Goal: Transaction & Acquisition: Book appointment/travel/reservation

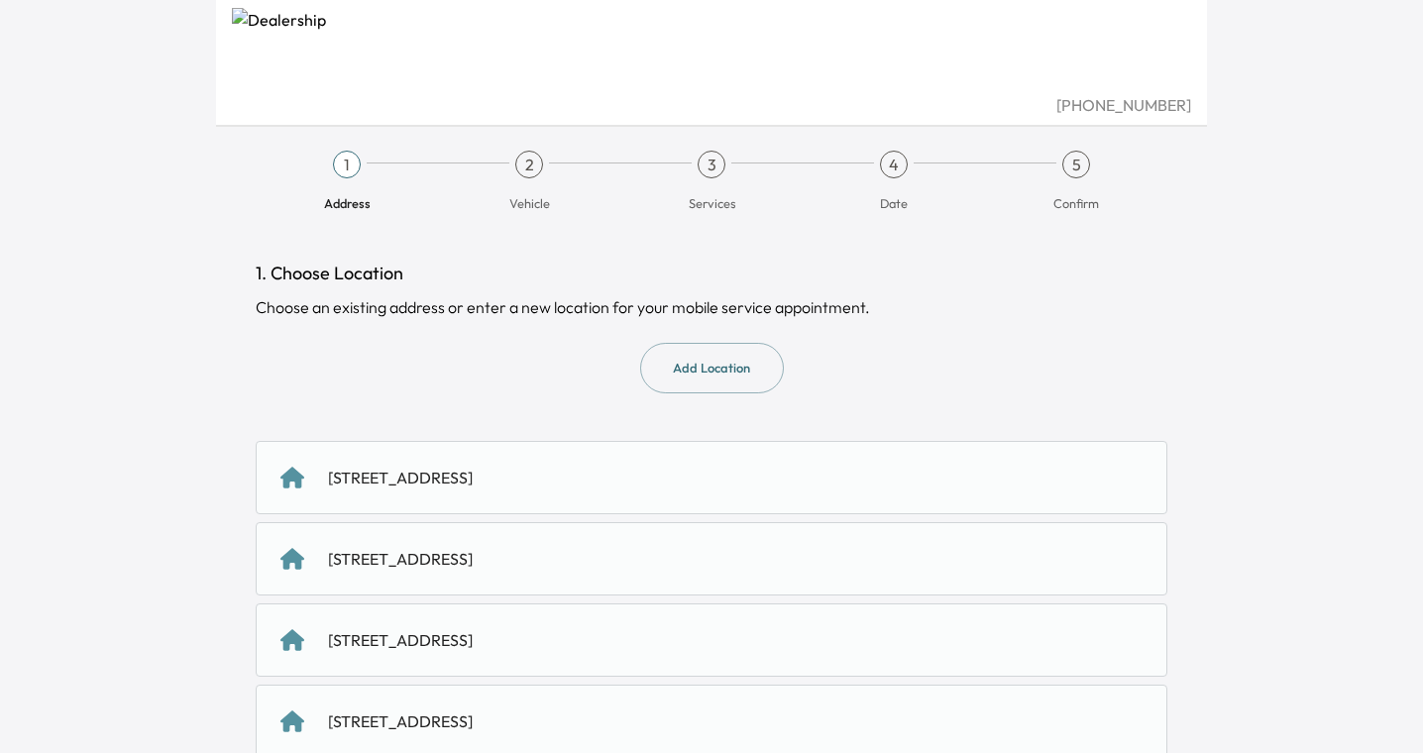
click at [473, 479] on div "[STREET_ADDRESS]" at bounding box center [400, 478] width 145 height 24
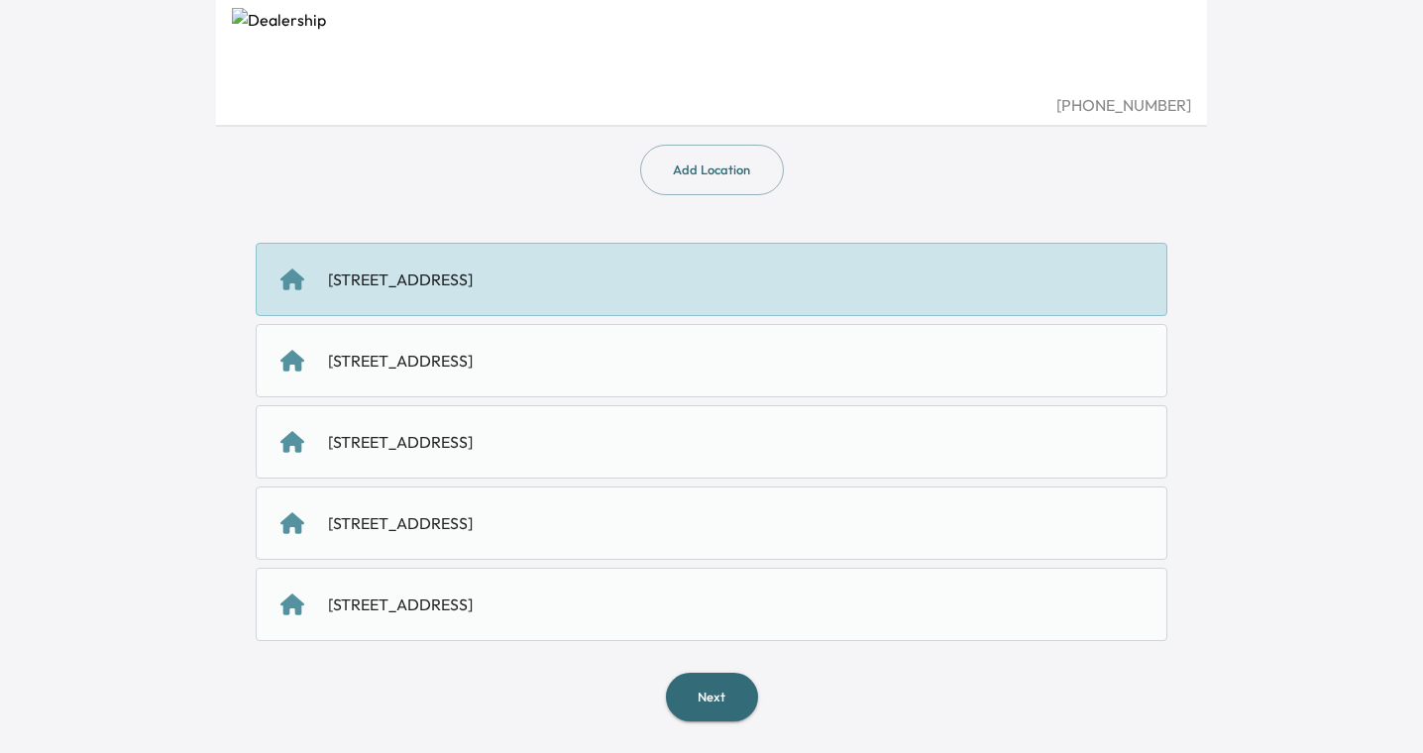
scroll to position [196, 0]
click at [726, 713] on button "Next" at bounding box center [712, 699] width 92 height 49
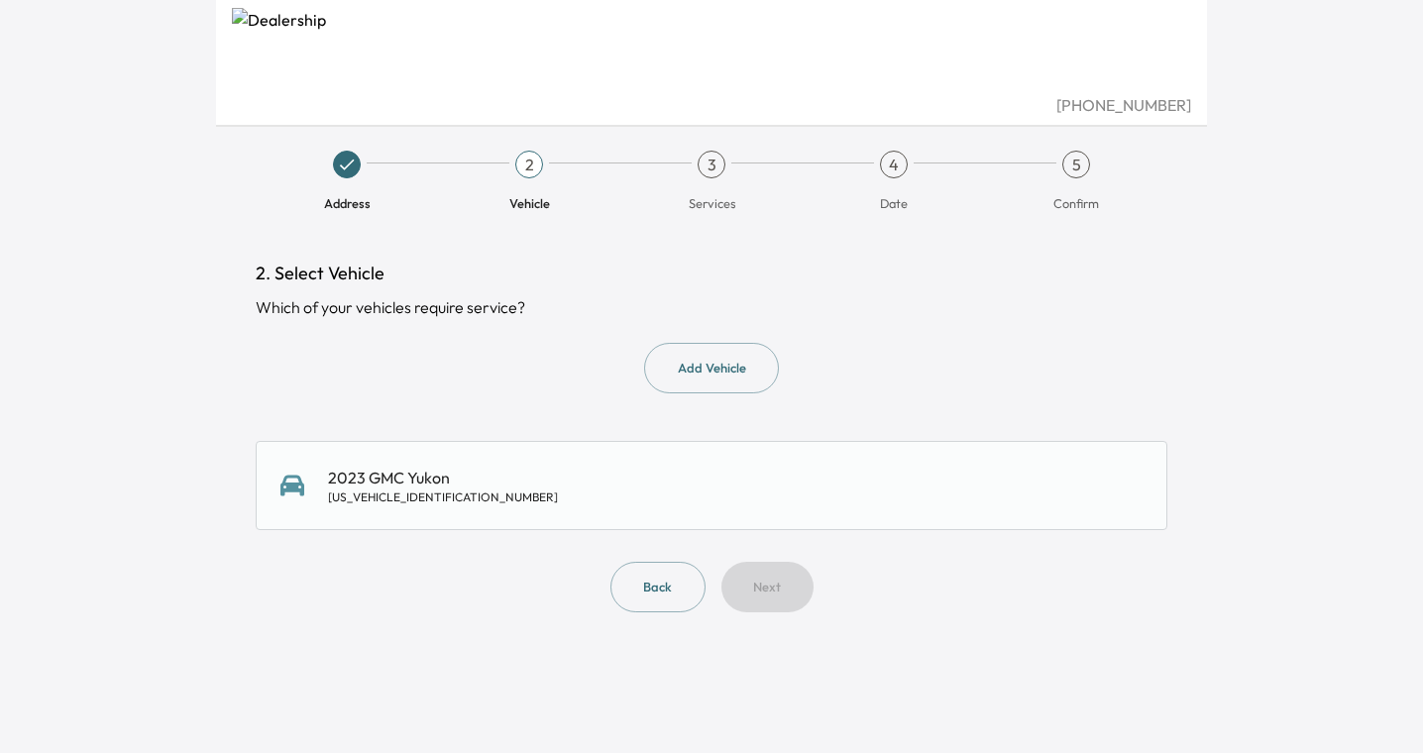
click at [570, 497] on div "2023 GMC Yukon 1GKS2EKL5PR162899" at bounding box center [711, 486] width 862 height 40
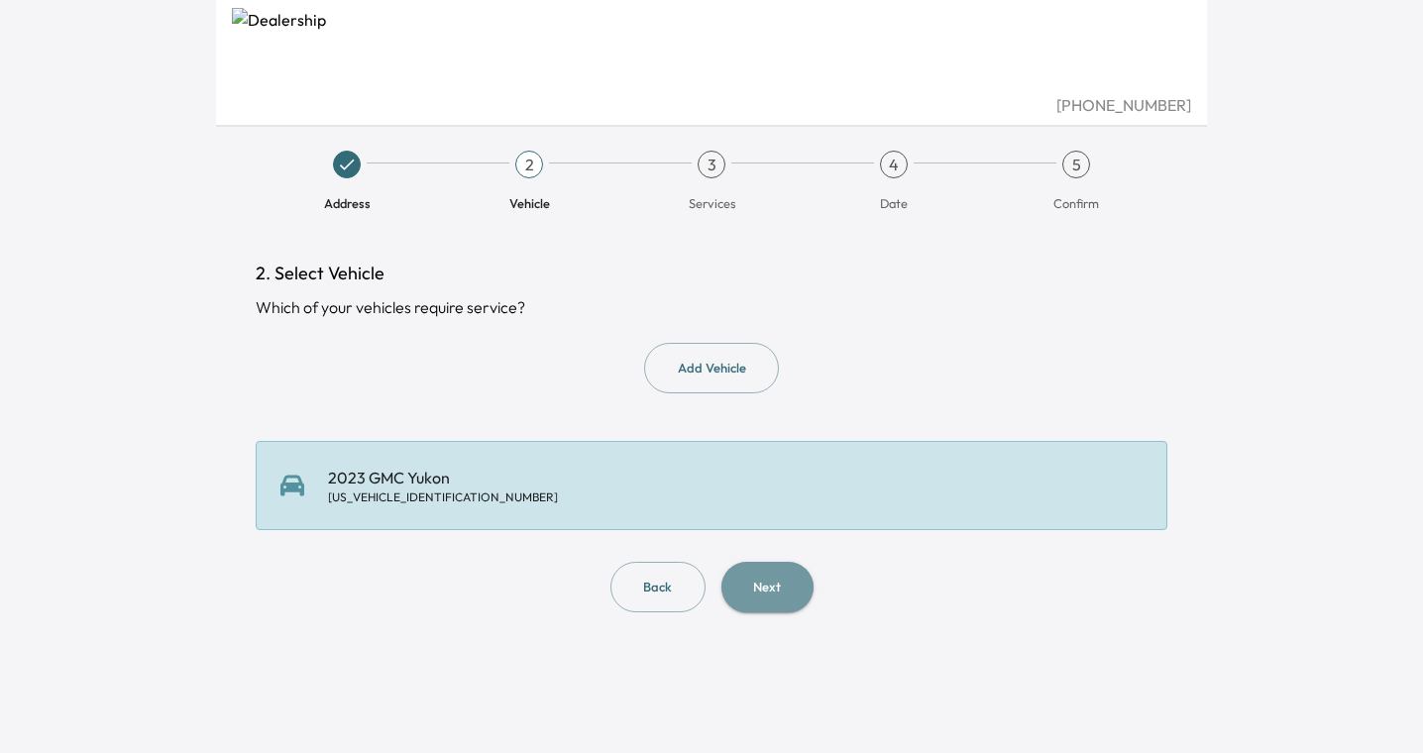
click at [767, 593] on button "Next" at bounding box center [767, 587] width 92 height 51
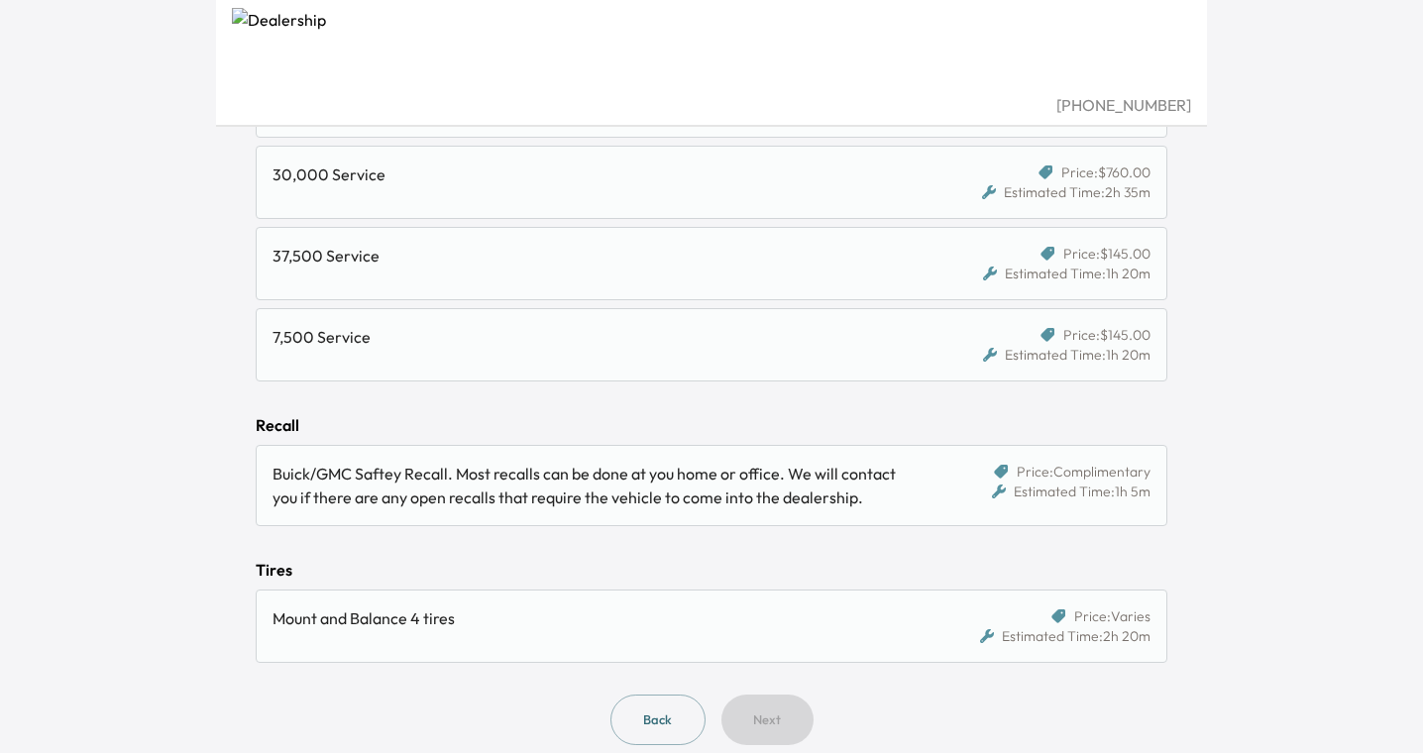
scroll to position [1563, 0]
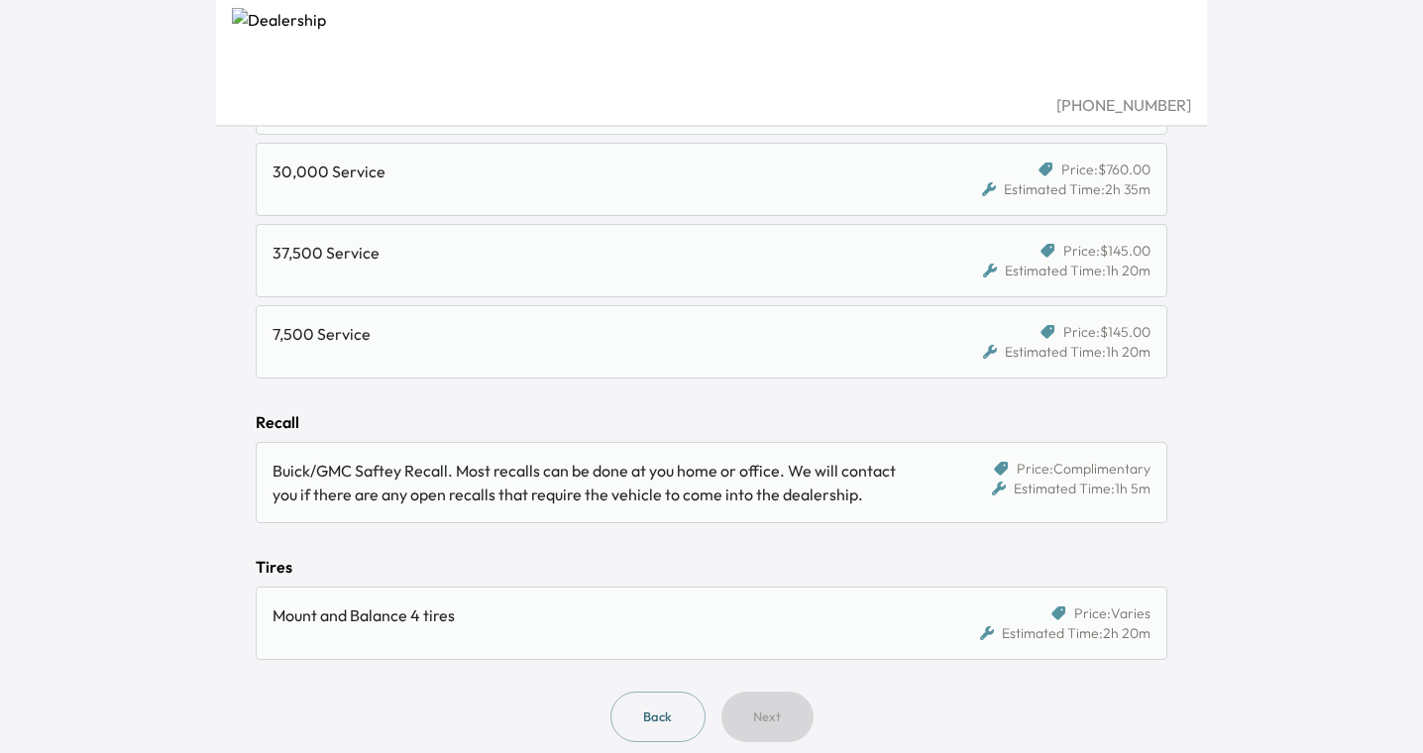
click at [724, 478] on div "Buick/GMC Saftey Recall. Most recalls can be done at you home or office. We wil…" at bounding box center [593, 483] width 643 height 48
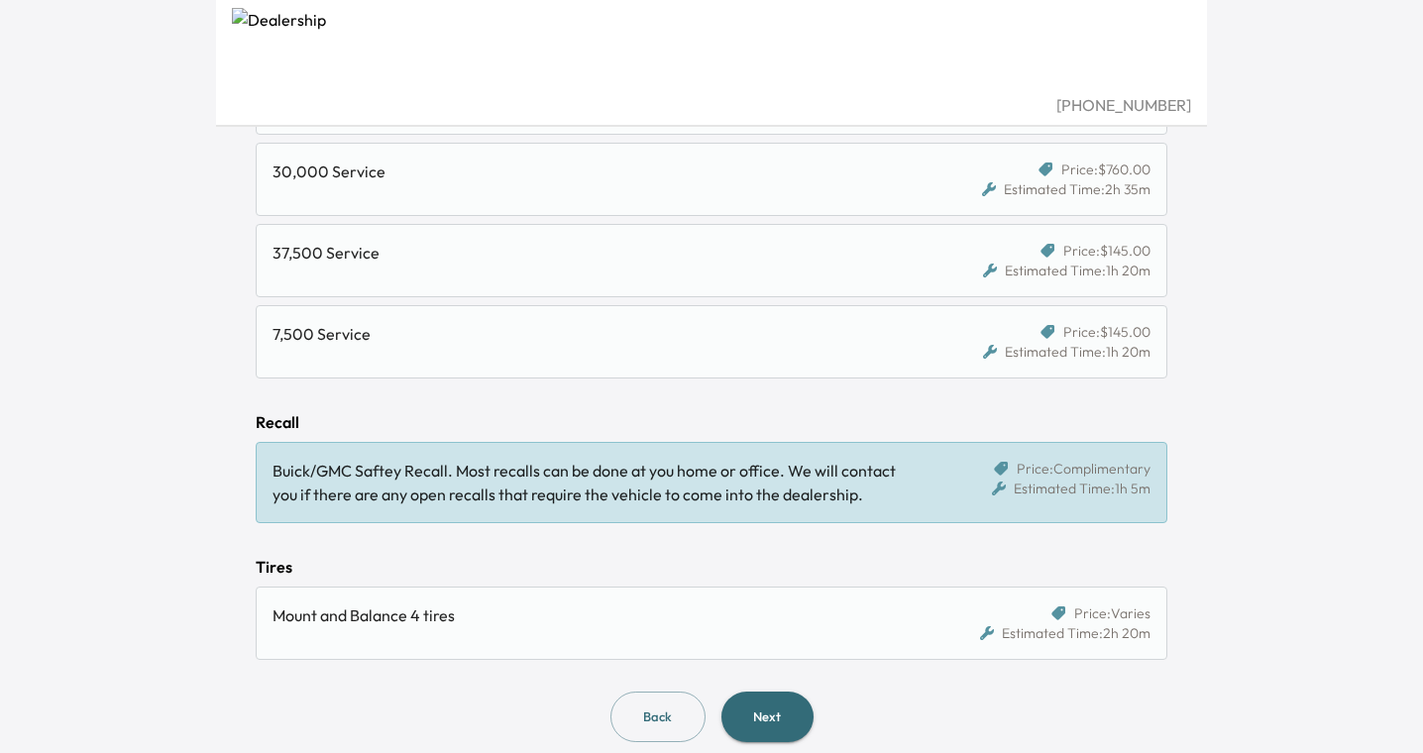
click at [1003, 500] on div "Price: Complimentary Estimated Time: 1h 5m" at bounding box center [1041, 483] width 220 height 48
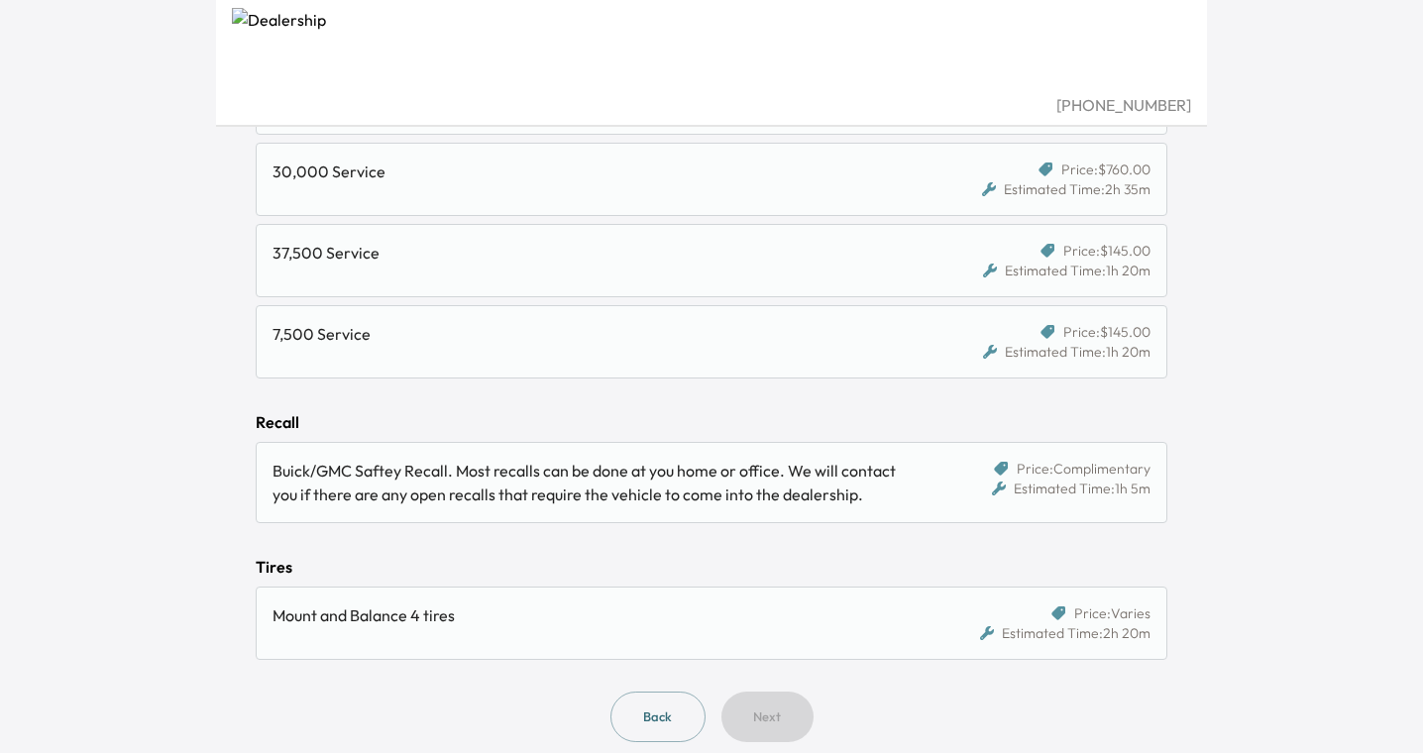
scroll to position [1558, 0]
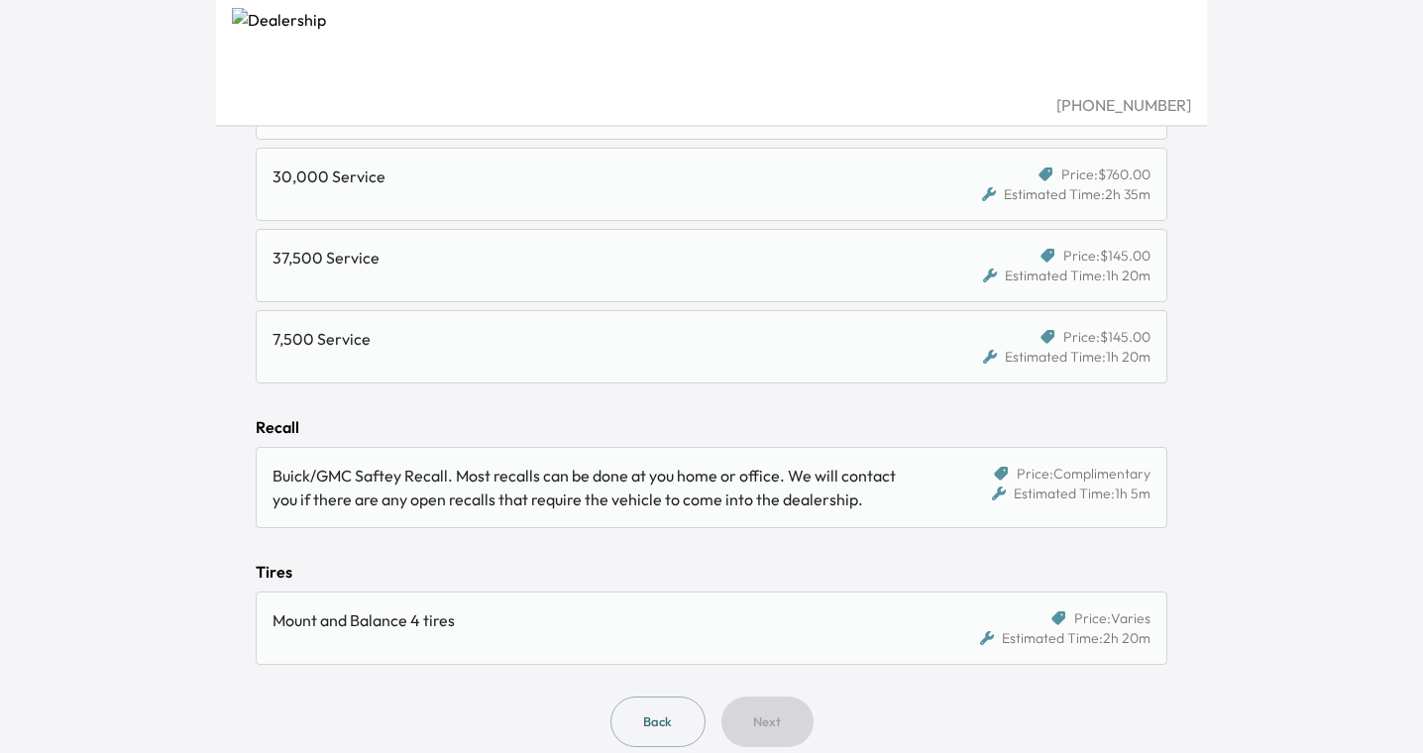
click at [970, 472] on div "Price: Complimentary Estimated Time: 1h 5m" at bounding box center [1041, 488] width 220 height 48
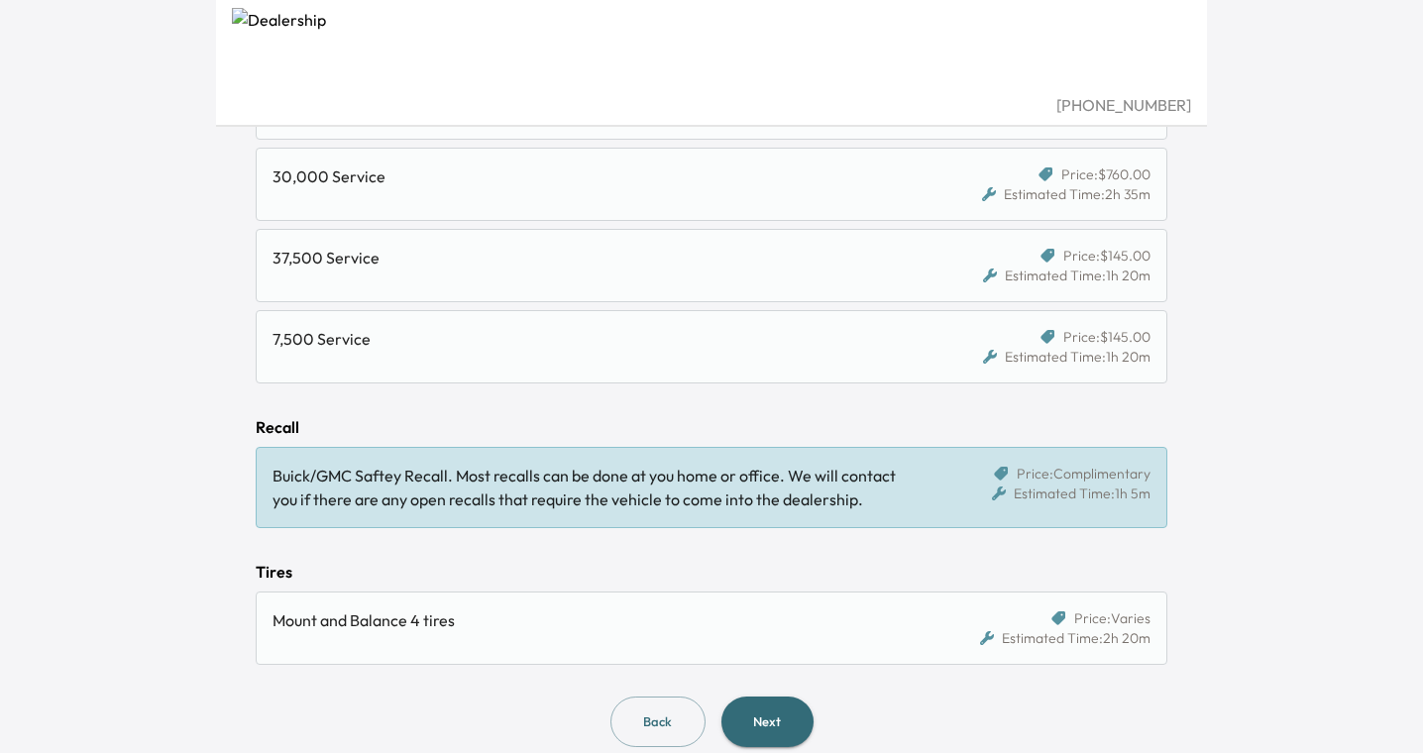
click at [798, 703] on button "Next" at bounding box center [767, 721] width 92 height 51
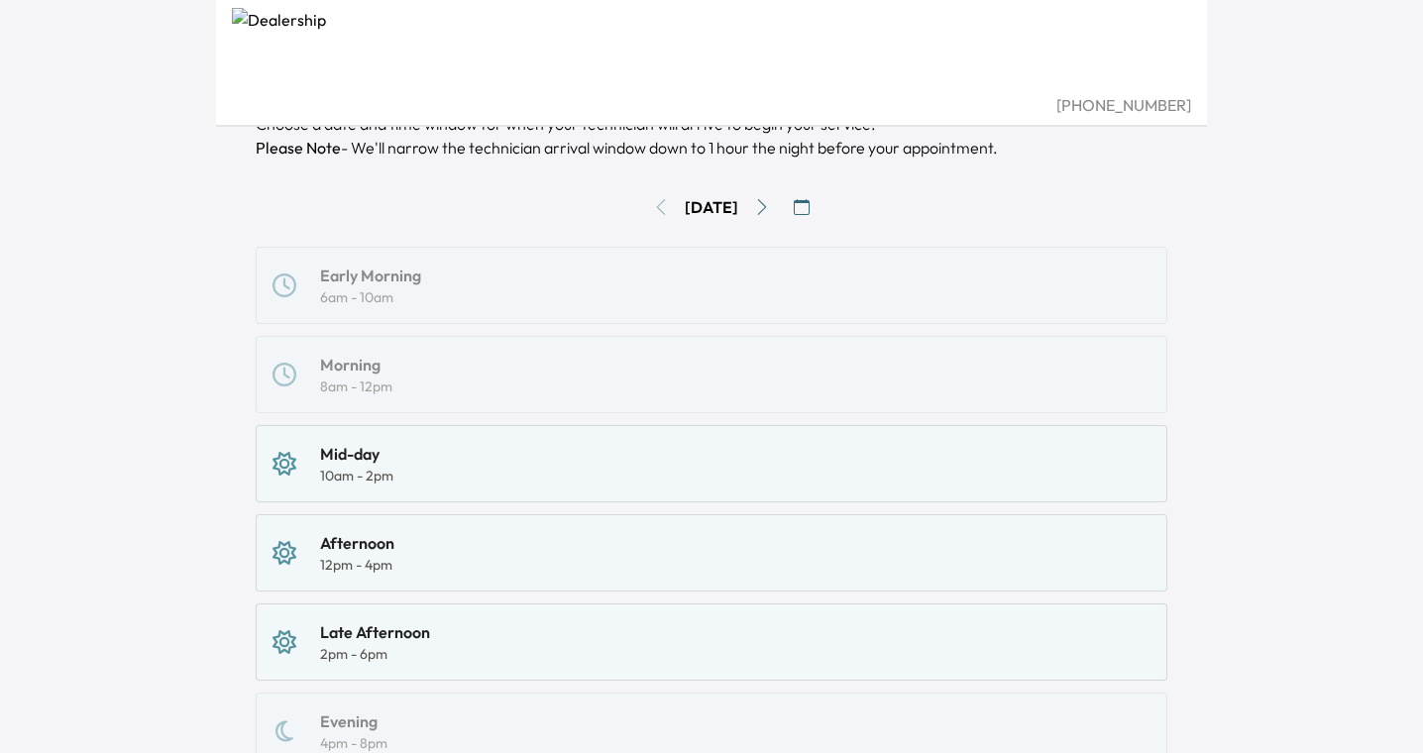
scroll to position [180, 0]
click at [613, 448] on div "Mid-day 10am - 2pm" at bounding box center [711, 463] width 878 height 44
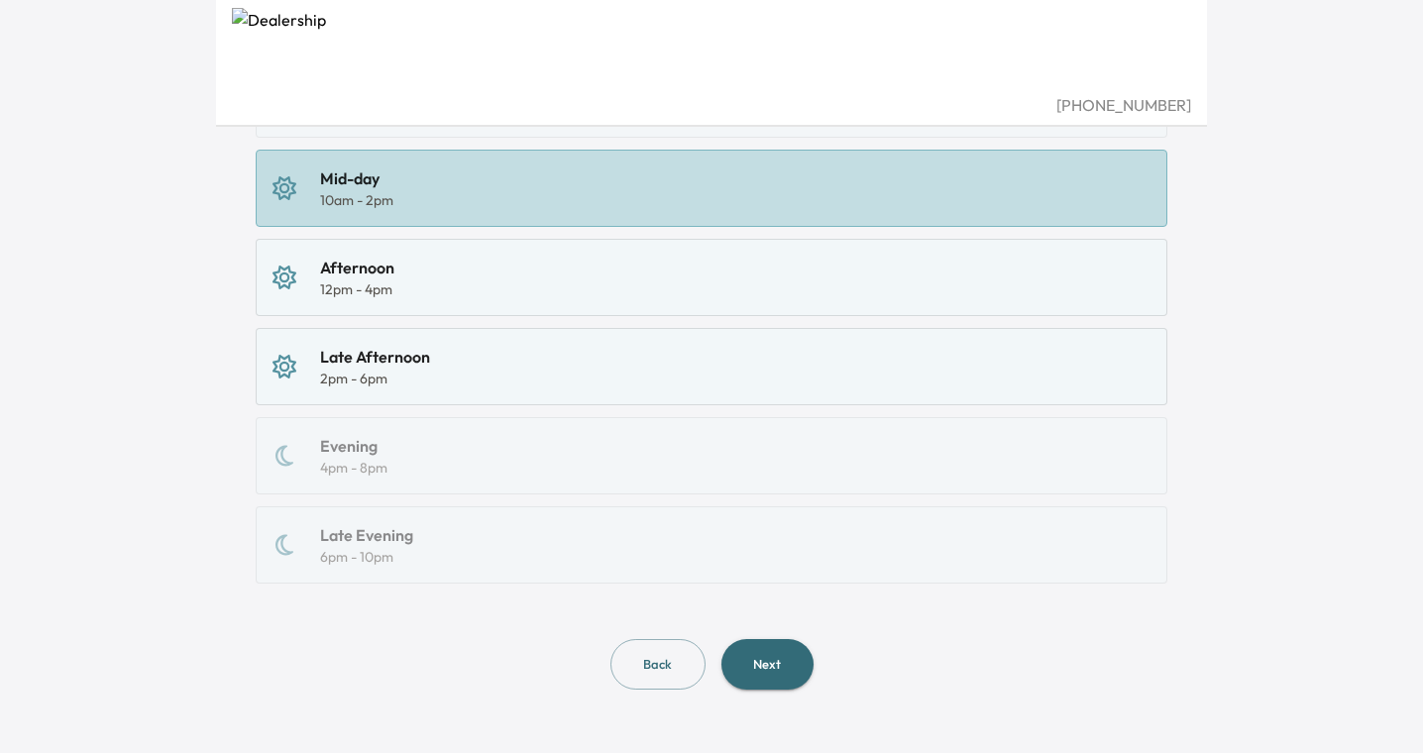
scroll to position [454, 0]
click at [792, 680] on button "Next" at bounding box center [767, 665] width 92 height 51
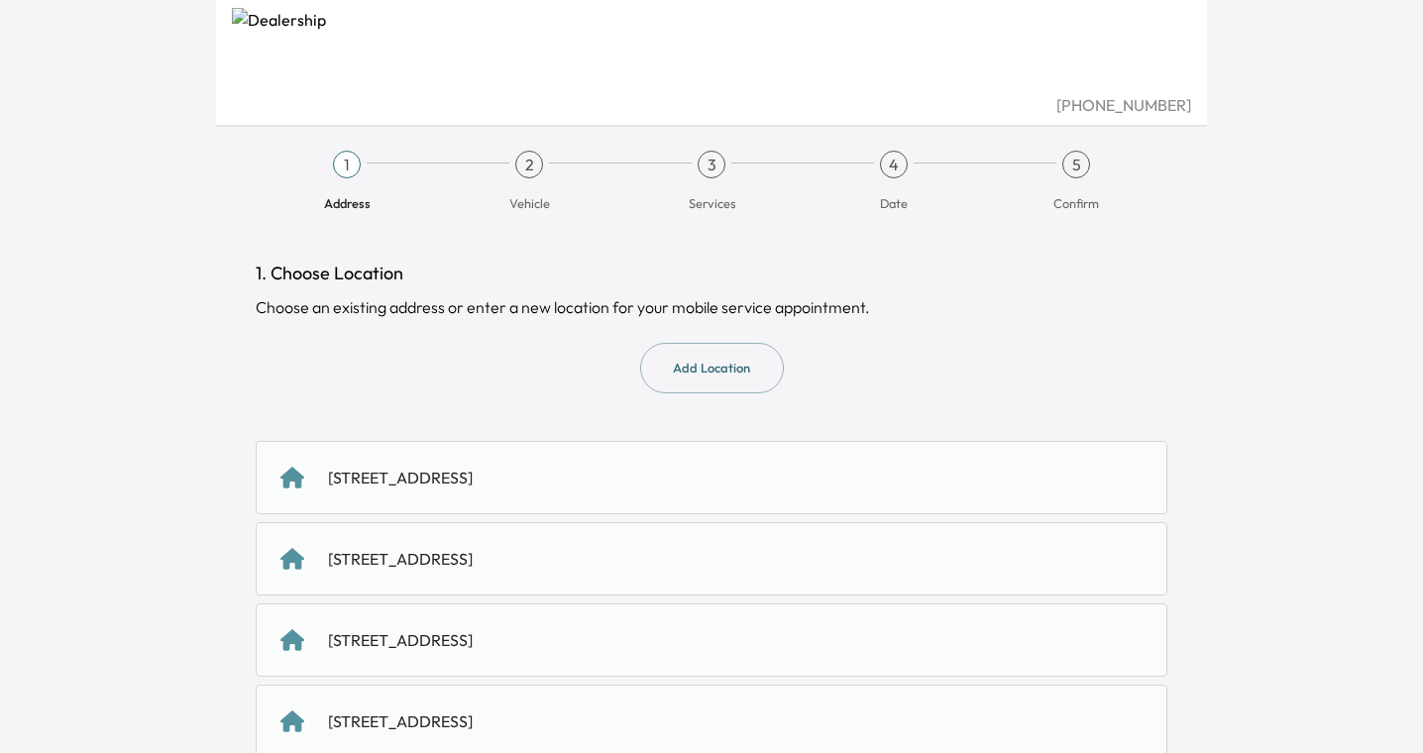
click at [473, 472] on div "[STREET_ADDRESS]" at bounding box center [400, 478] width 145 height 24
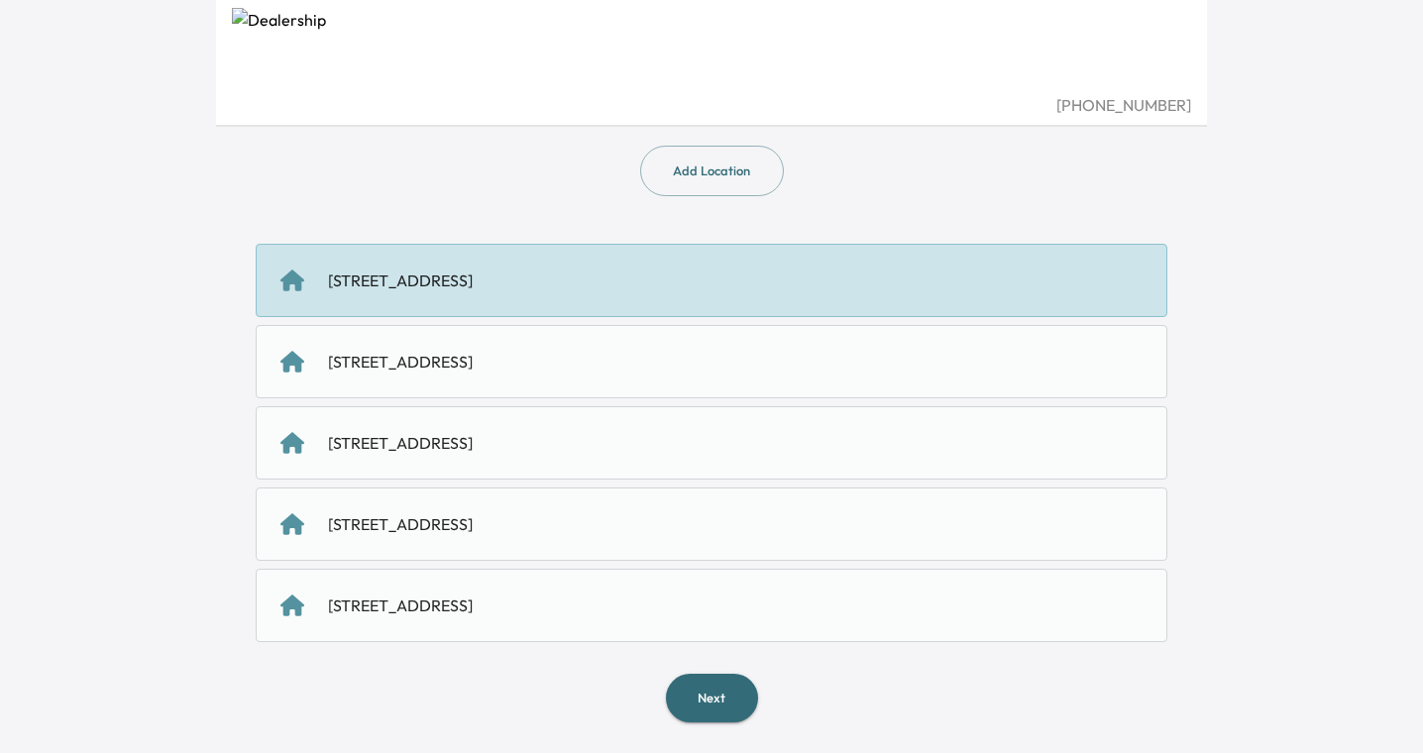
scroll to position [196, 0]
click at [718, 687] on button "Next" at bounding box center [712, 699] width 92 height 49
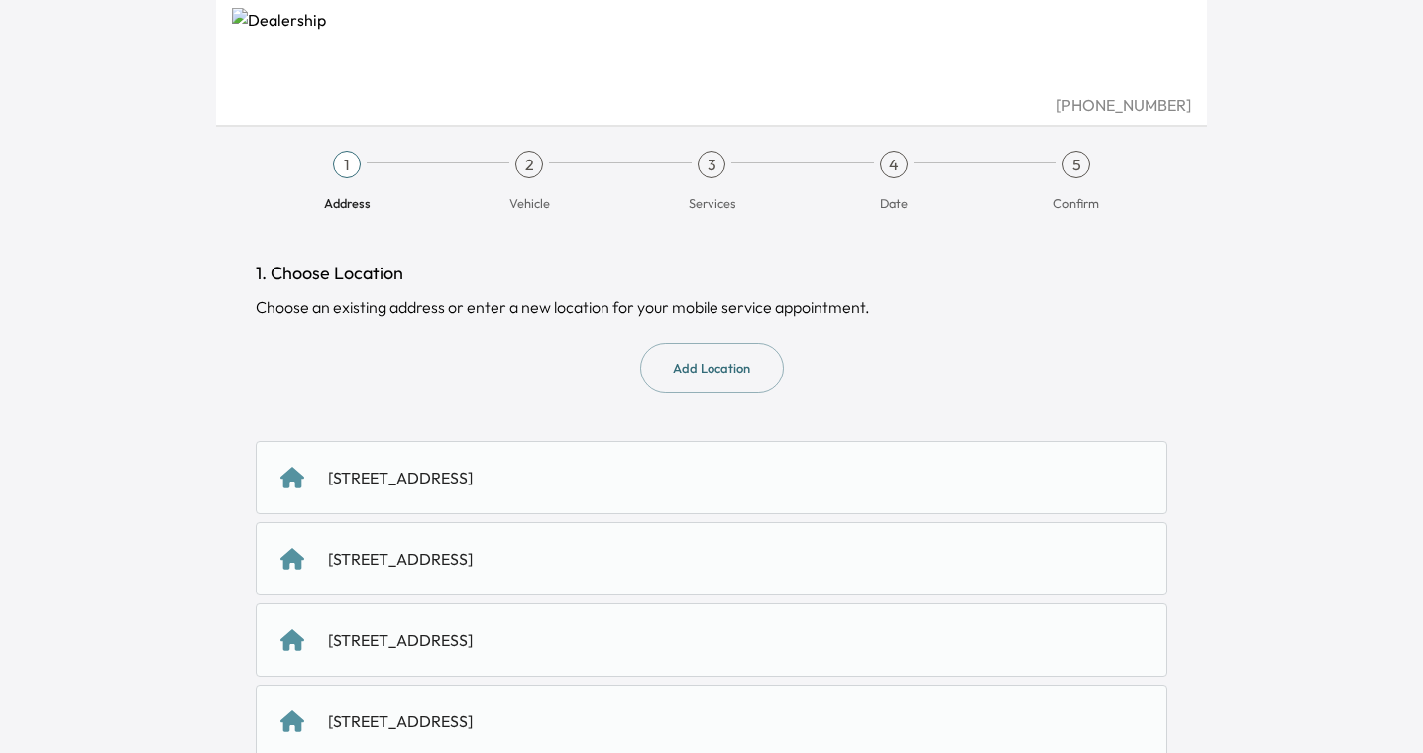
click at [473, 487] on div "[STREET_ADDRESS]" at bounding box center [400, 478] width 145 height 24
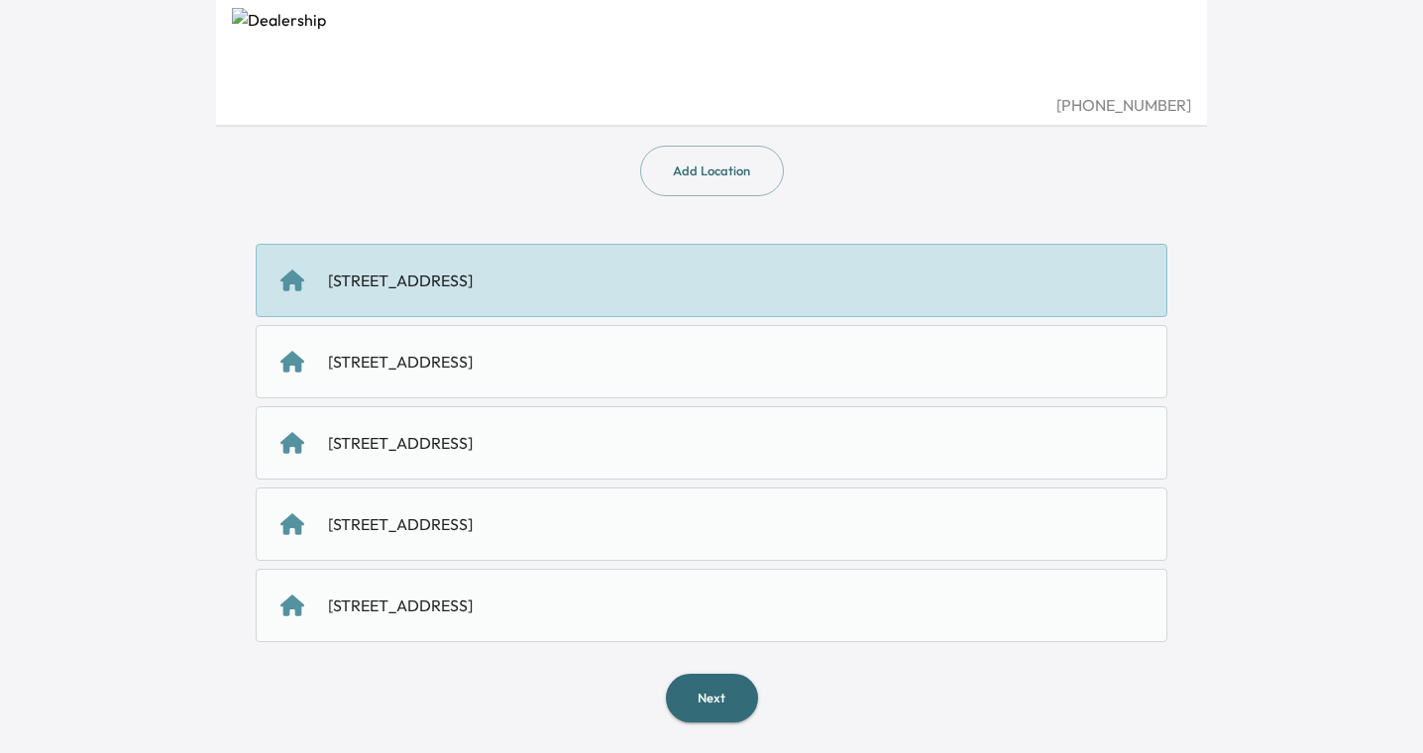
scroll to position [196, 0]
click at [703, 702] on button "Next" at bounding box center [712, 699] width 92 height 49
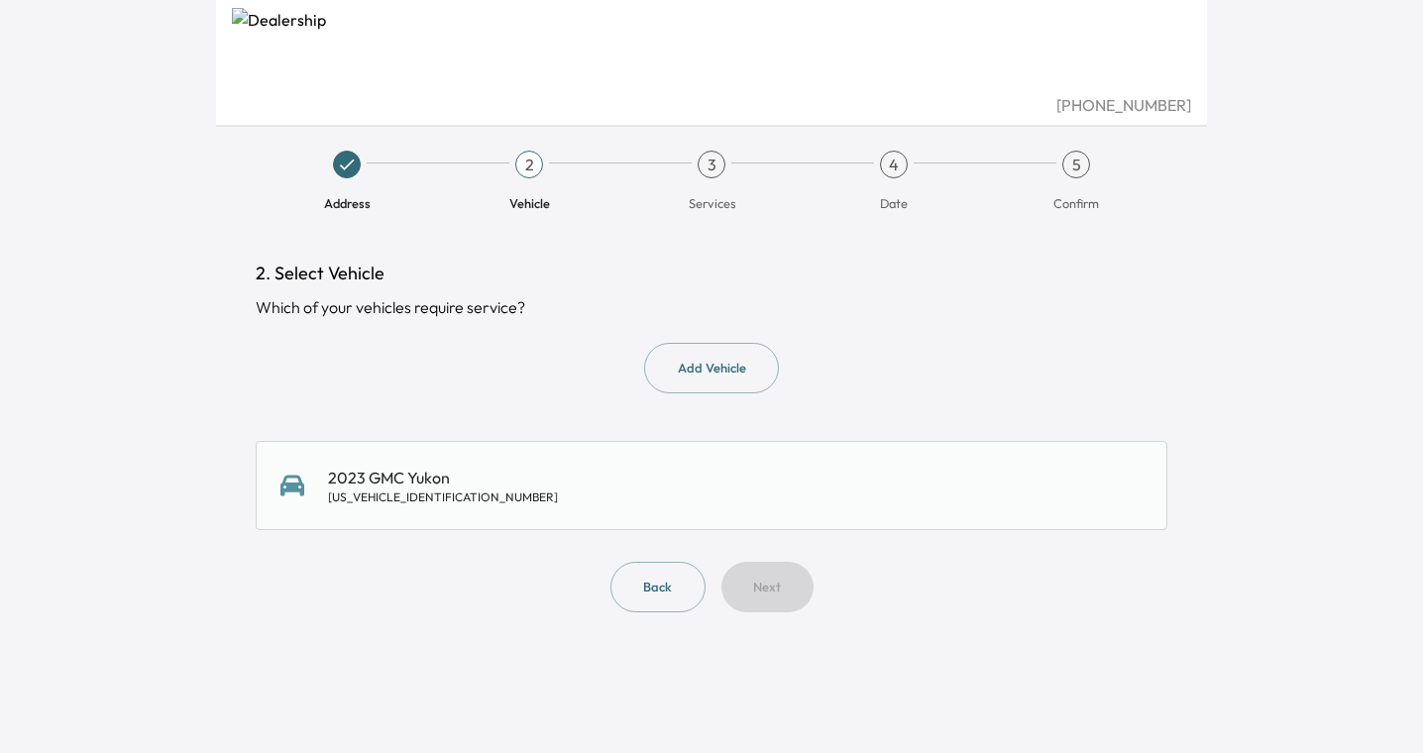
click at [676, 524] on div "2023 GMC Yukon [US_VEHICLE_IDENTIFICATION_NUMBER]" at bounding box center [711, 485] width 911 height 89
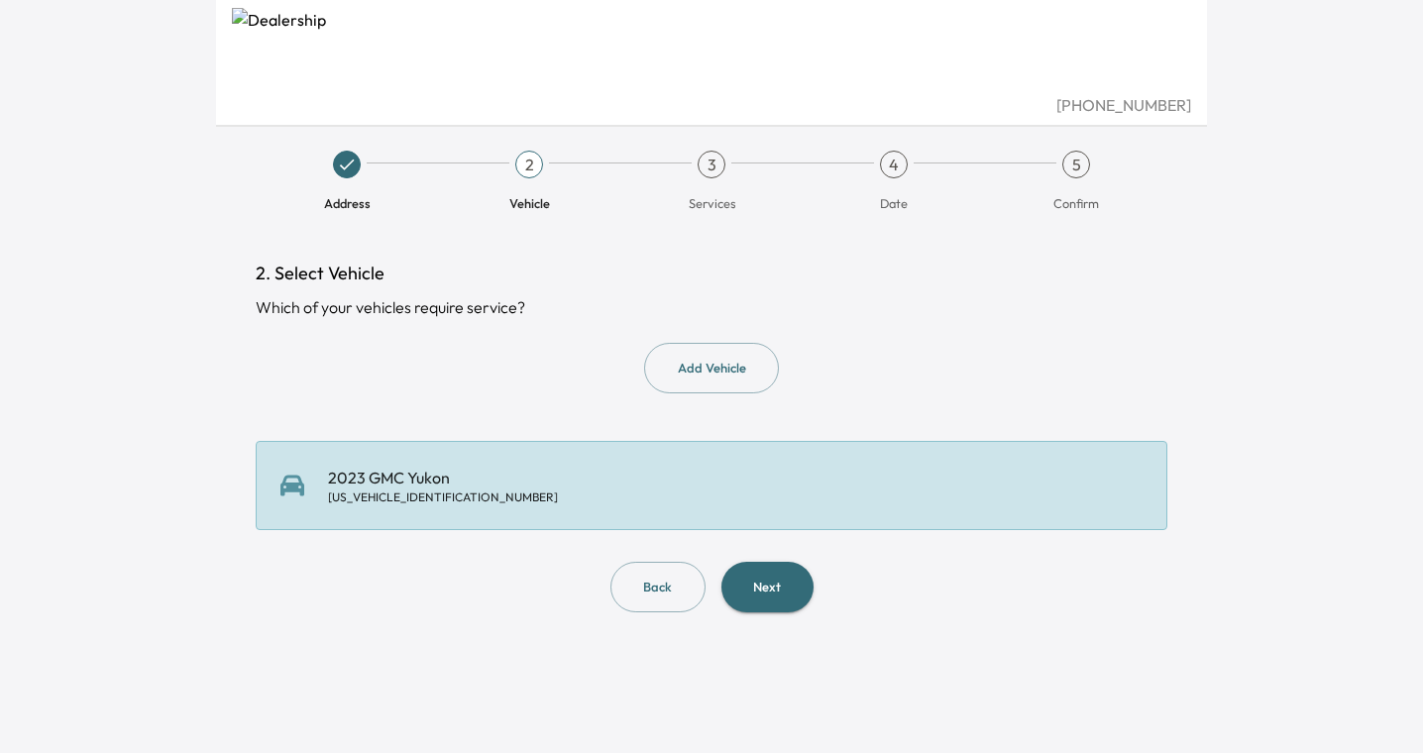
click at [752, 587] on button "Next" at bounding box center [767, 587] width 92 height 51
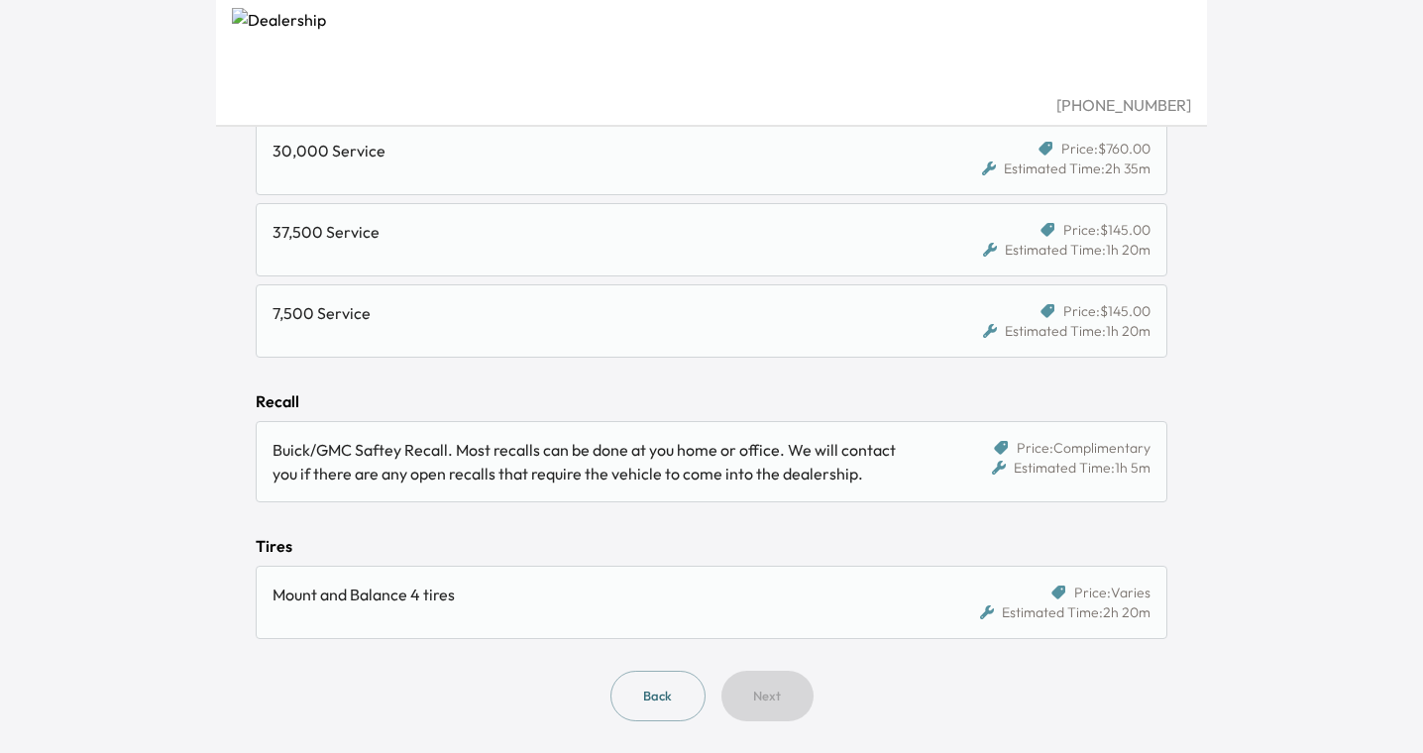
scroll to position [1583, 0]
click at [631, 471] on div "Buick/GMC Saftey Recall. Most recalls can be done at you home or office. We wil…" at bounding box center [593, 463] width 643 height 48
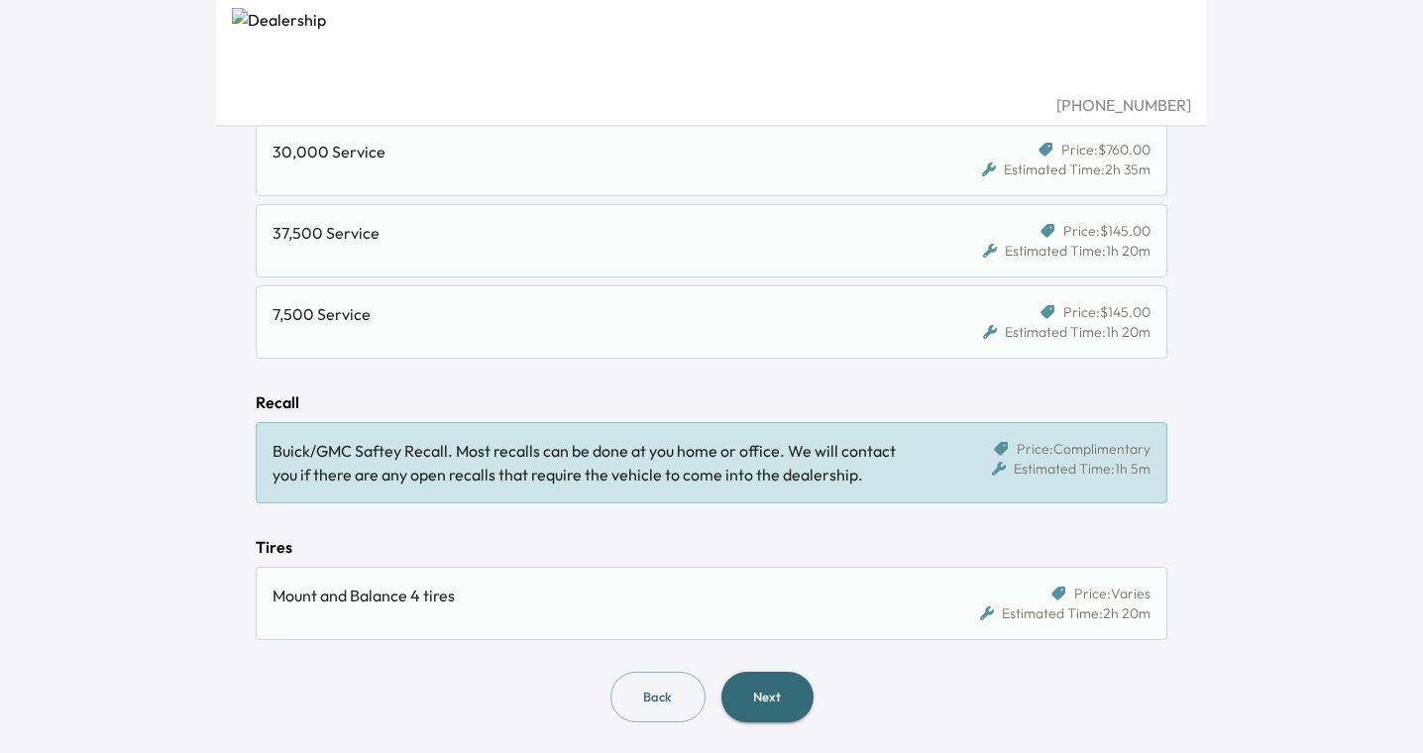
click at [776, 700] on button "Next" at bounding box center [767, 697] width 92 height 51
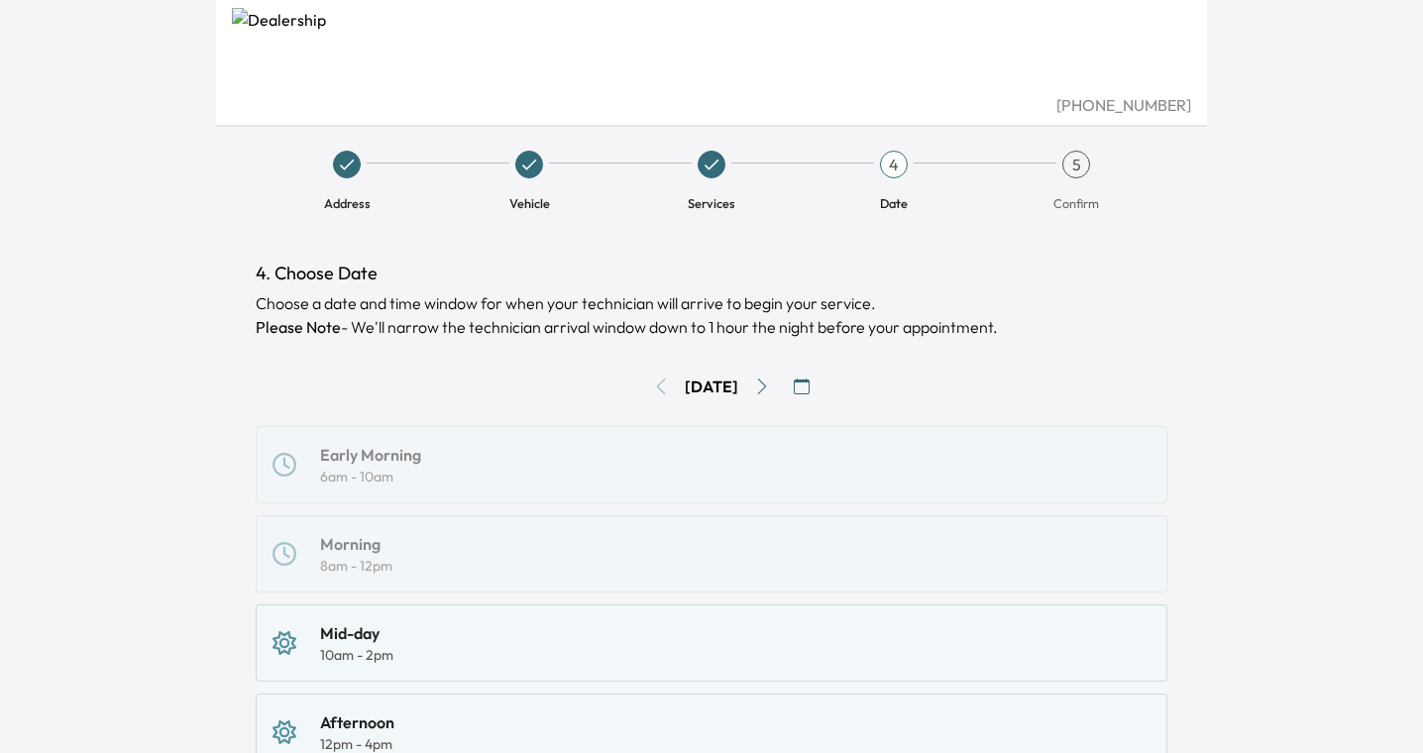
click at [767, 391] on icon "Go to next day" at bounding box center [762, 386] width 9 height 16
click at [770, 391] on icon "Go to next day" at bounding box center [762, 386] width 16 height 16
click at [629, 463] on div "Early Morning 6am - 10am" at bounding box center [711, 465] width 878 height 44
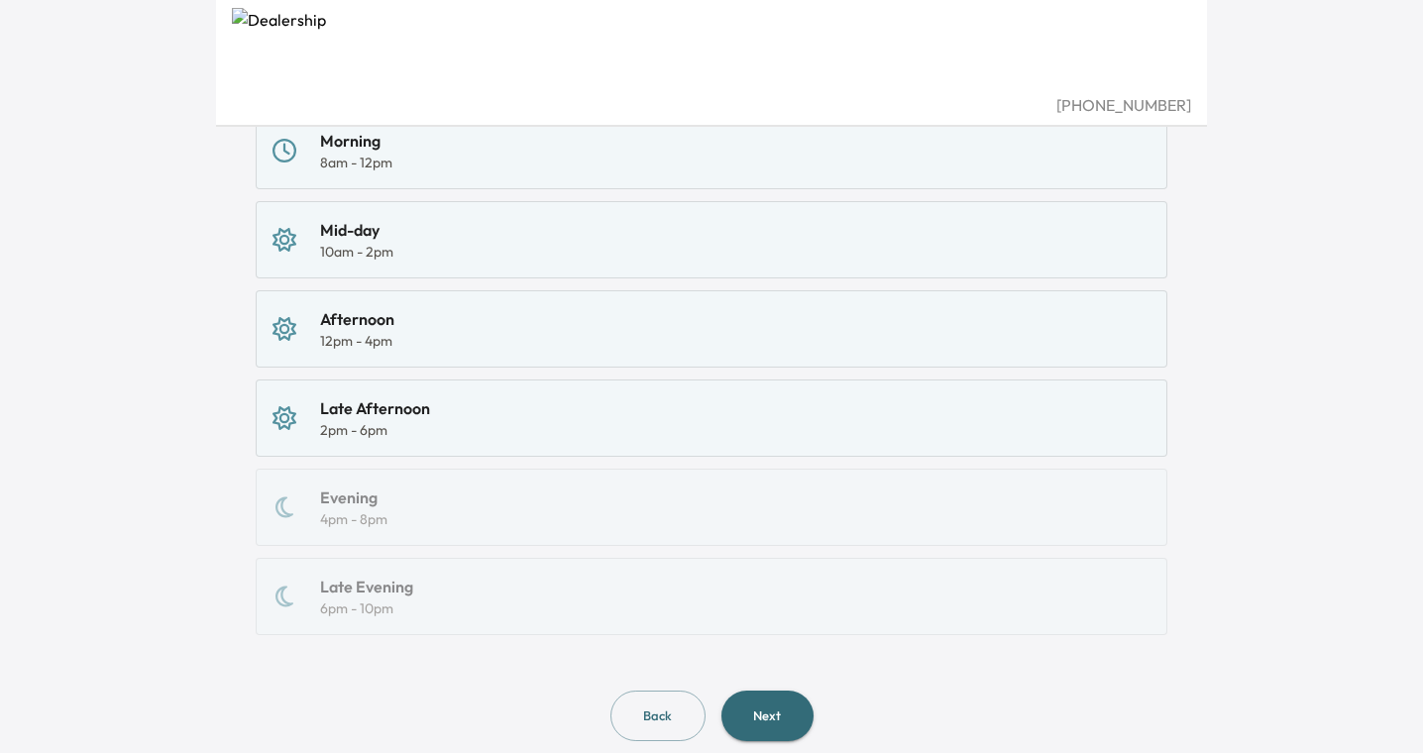
scroll to position [404, 0]
click at [783, 696] on button "Next" at bounding box center [767, 715] width 92 height 51
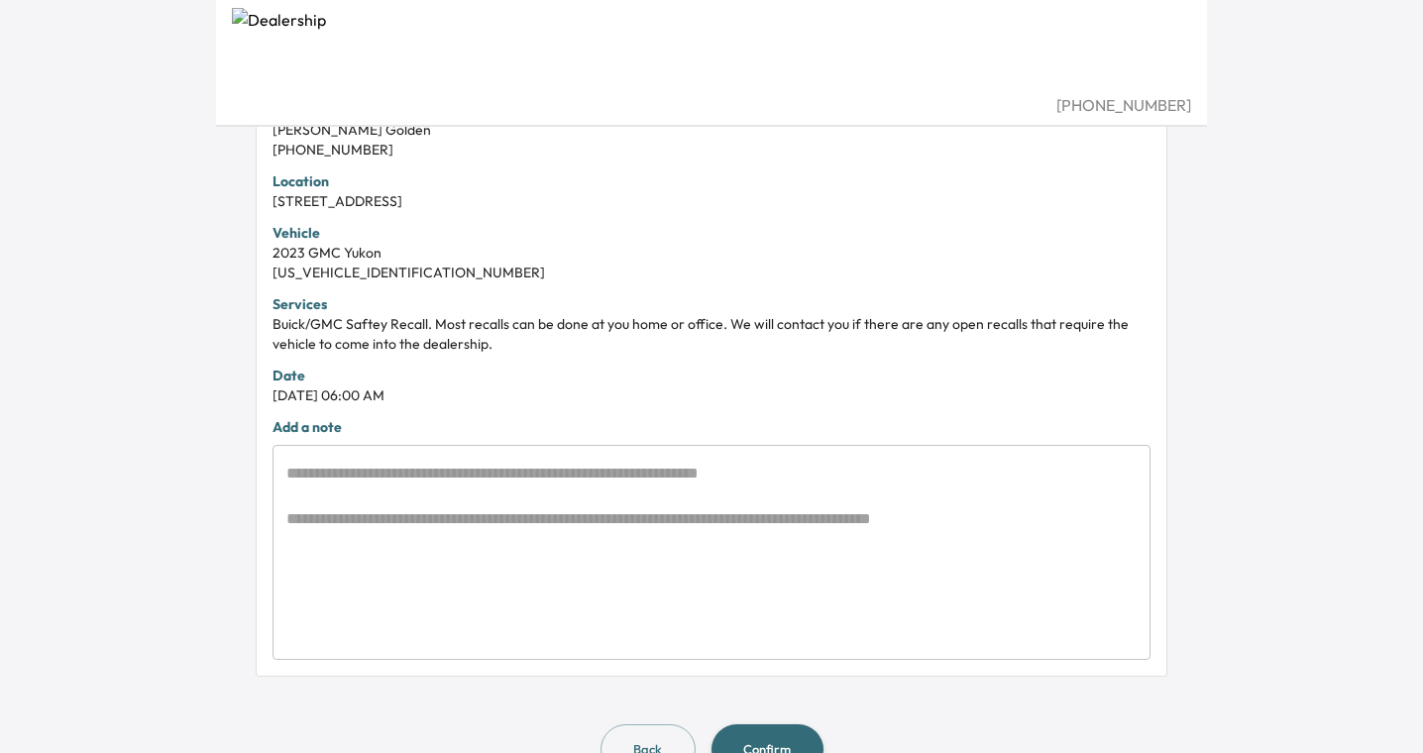
scroll to position [482, 0]
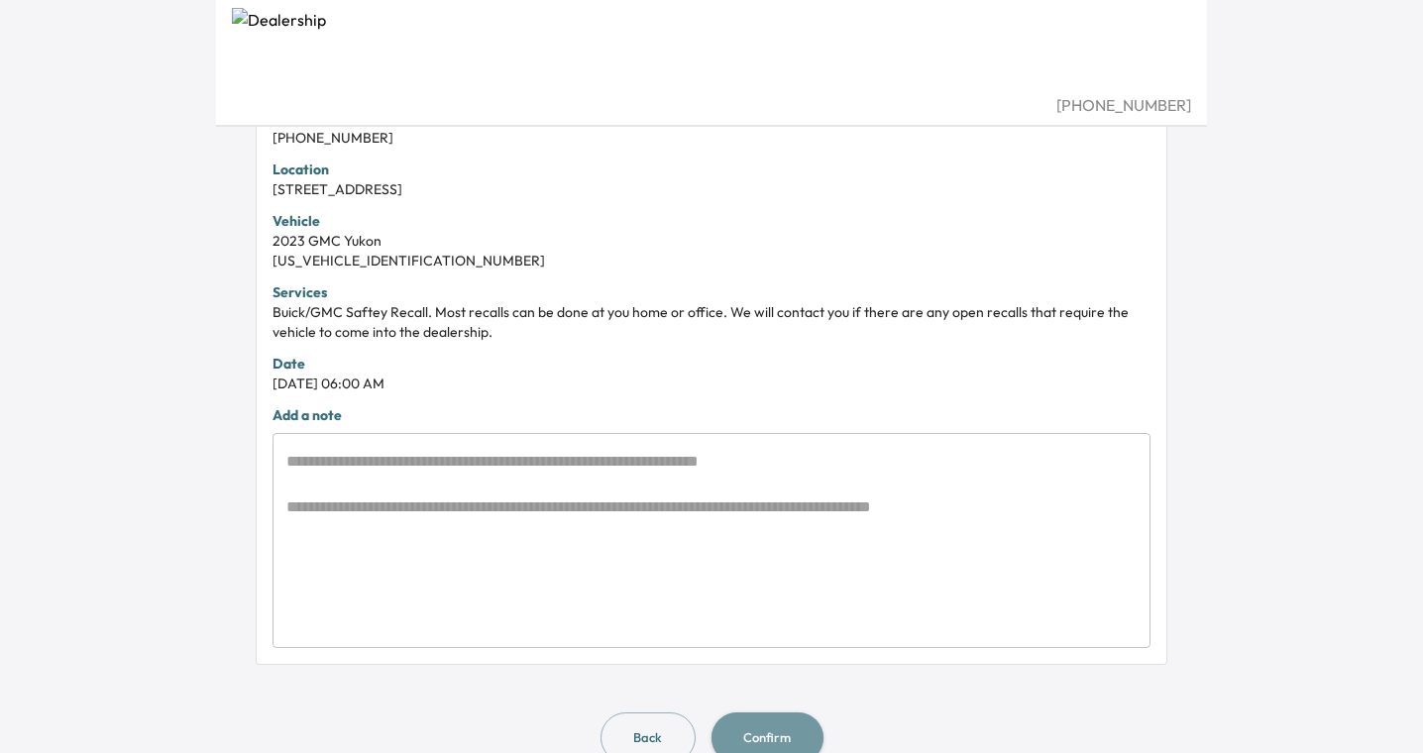
click at [785, 736] on button "Confirm" at bounding box center [767, 737] width 112 height 51
